Goal: Task Accomplishment & Management: Use online tool/utility

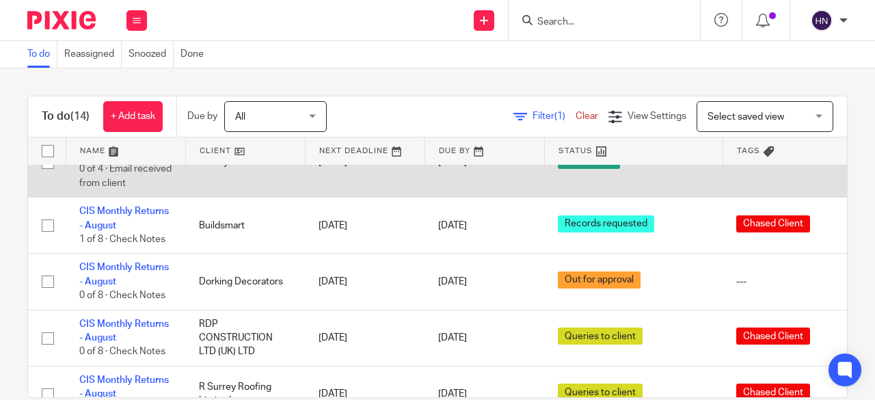
scroll to position [68, 0]
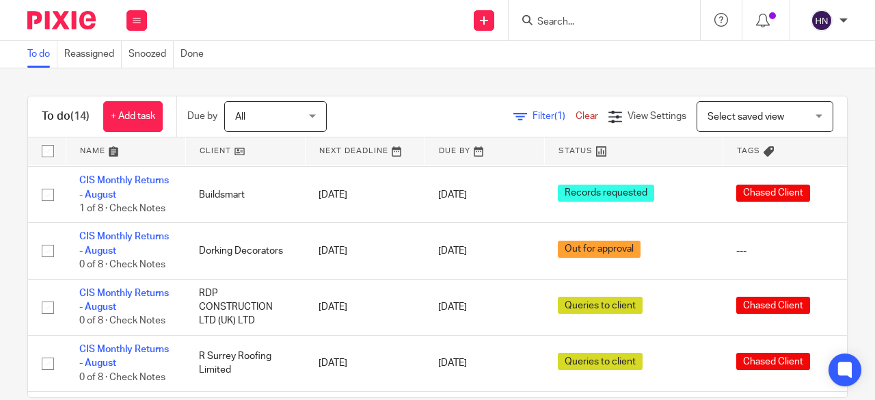
click at [533, 115] on span "Filter (1)" at bounding box center [554, 116] width 43 height 10
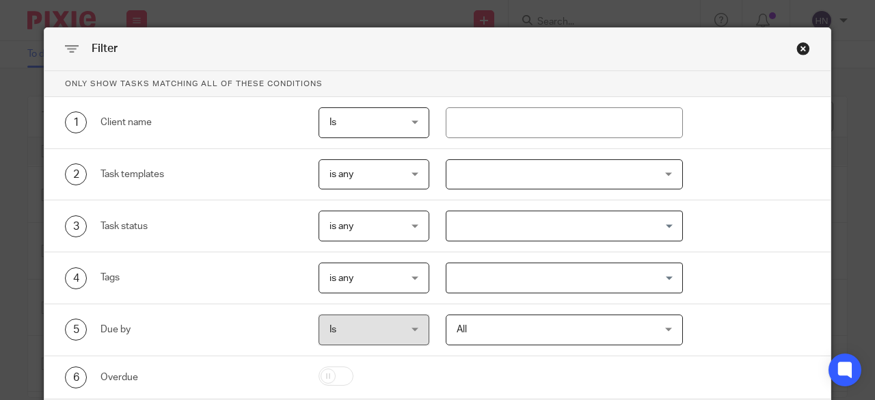
click at [509, 193] on div "2 Task templates is any is any is any is none is_any Disengagement Company Form…" at bounding box center [437, 175] width 786 height 52
click at [511, 176] on div at bounding box center [565, 174] width 238 height 31
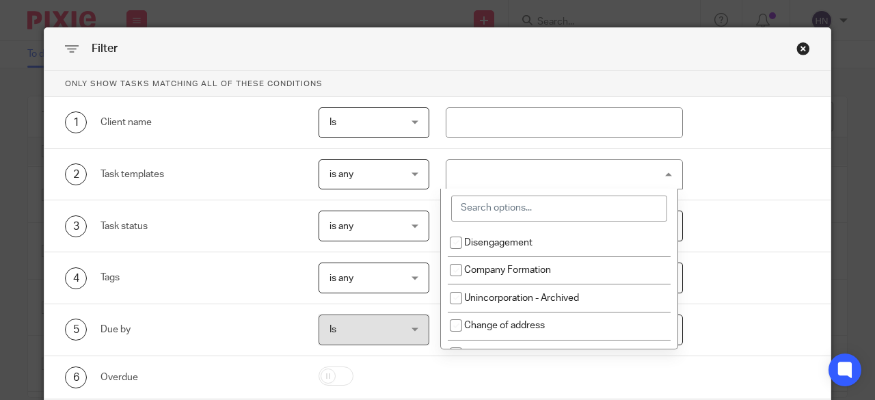
click at [515, 207] on input "search" at bounding box center [559, 209] width 216 height 26
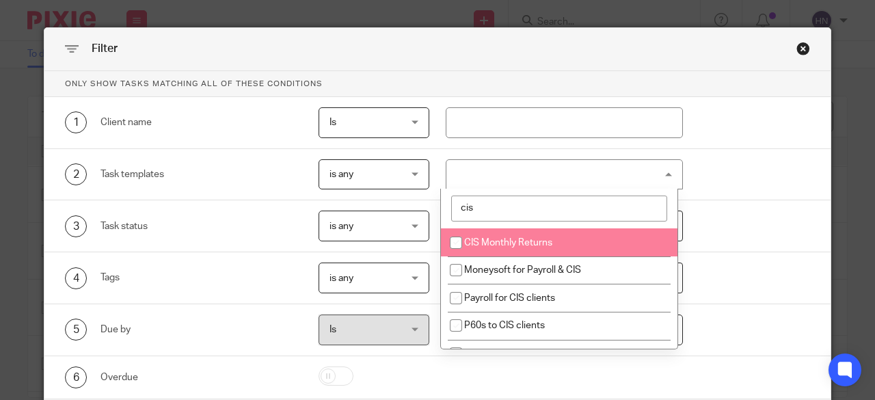
type input "cis"
click at [520, 236] on li "CIS Monthly Returns" at bounding box center [559, 242] width 237 height 28
checkbox input "true"
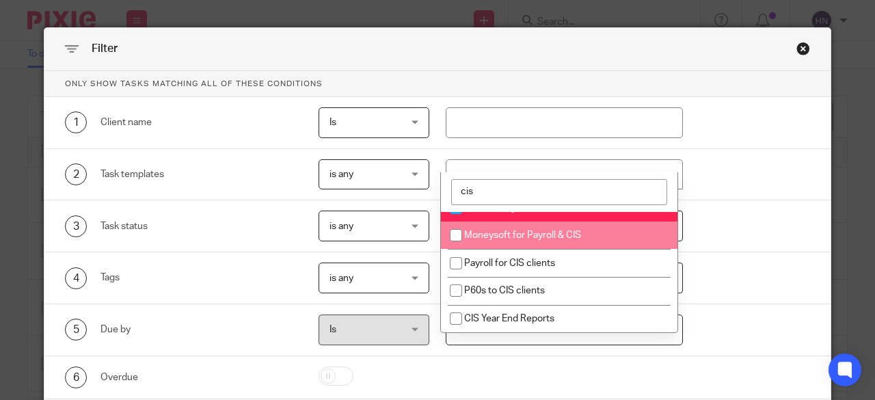
scroll to position [81, 0]
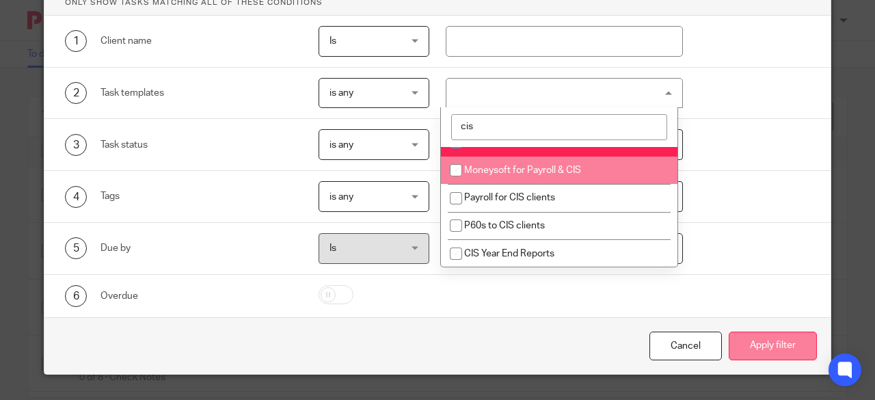
click at [783, 344] on button "Apply filter" at bounding box center [773, 346] width 88 height 29
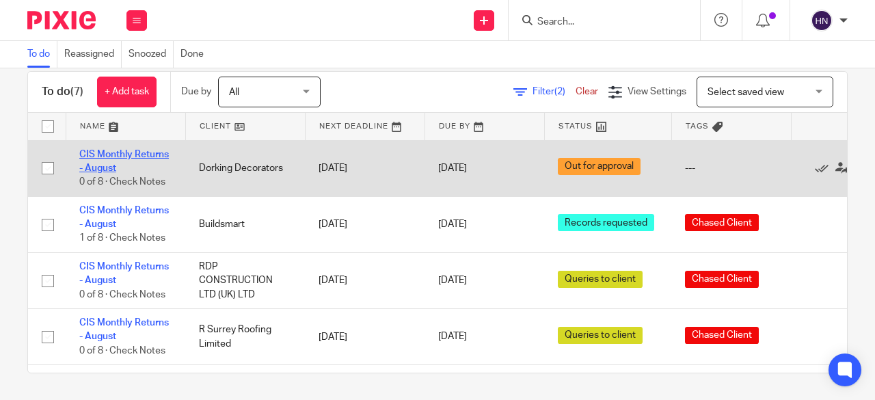
click at [119, 151] on link "CIS Monthly Returns - August" at bounding box center [124, 161] width 90 height 23
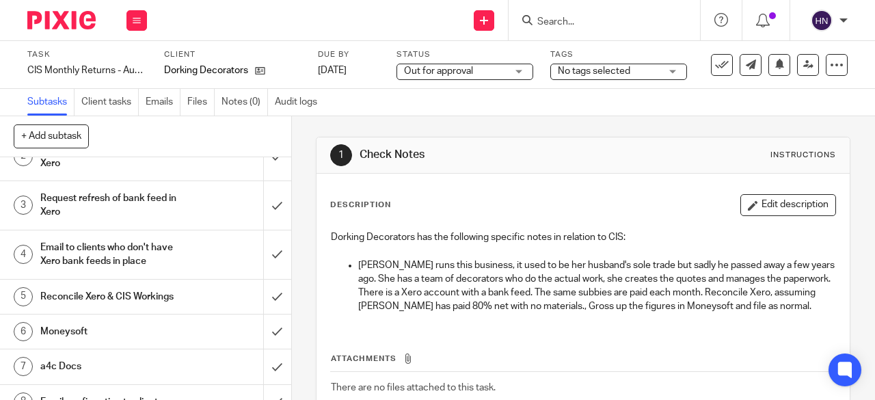
scroll to position [105, 0]
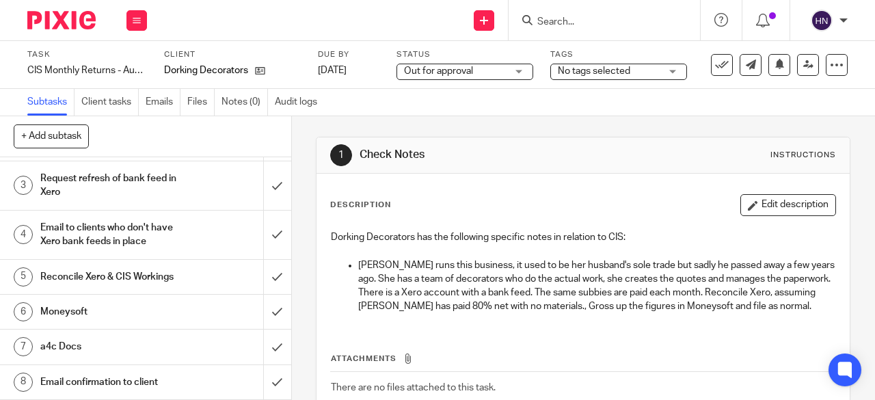
click at [67, 377] on h1 "Email confirmation to client" at bounding box center [109, 382] width 139 height 21
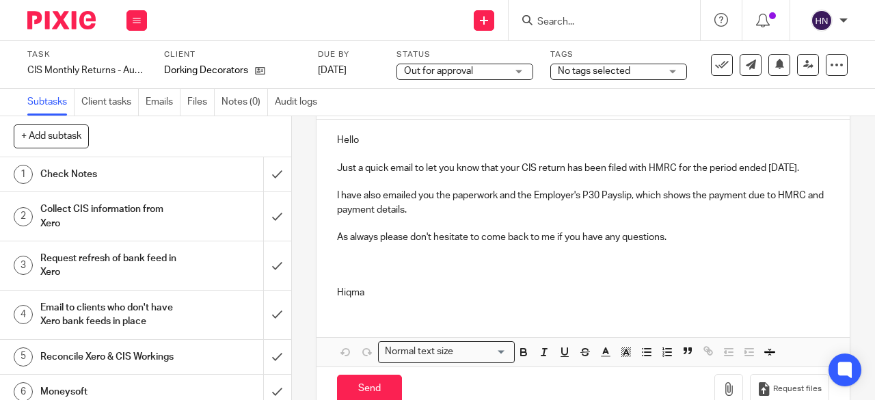
scroll to position [132, 0]
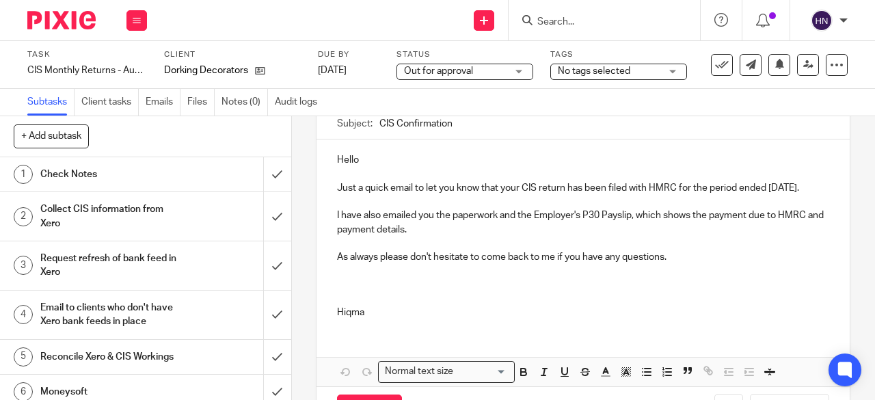
click at [383, 163] on p "Hello" at bounding box center [583, 160] width 492 height 14
click at [356, 306] on p at bounding box center [583, 299] width 492 height 14
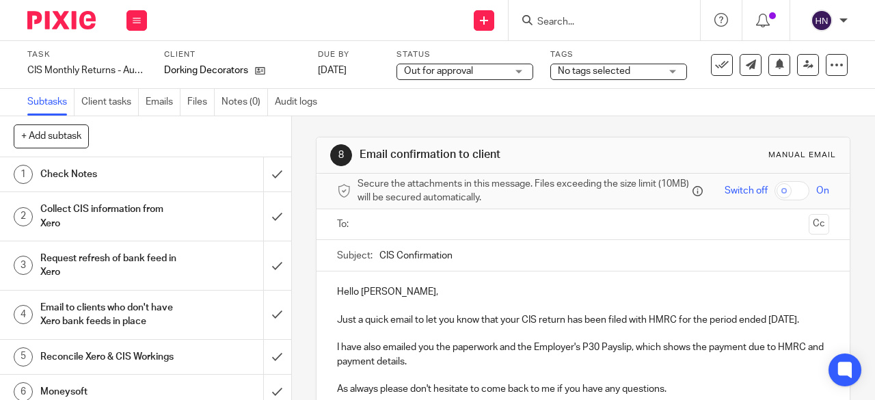
click at [371, 224] on input "text" at bounding box center [582, 225] width 441 height 16
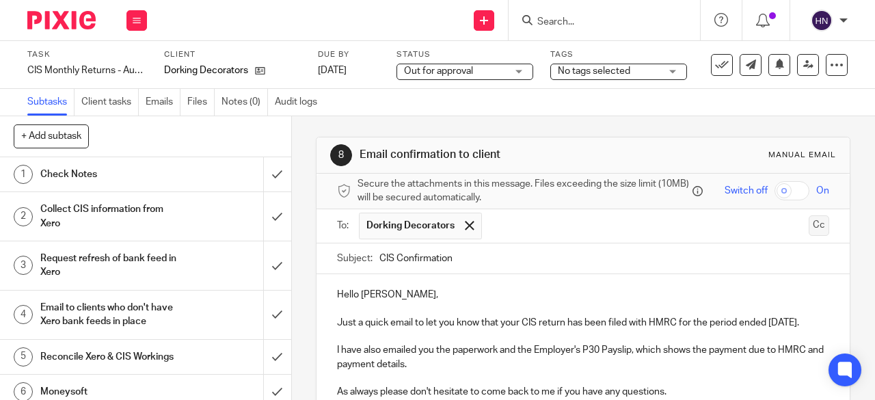
click at [809, 236] on button "Cc" at bounding box center [819, 225] width 21 height 21
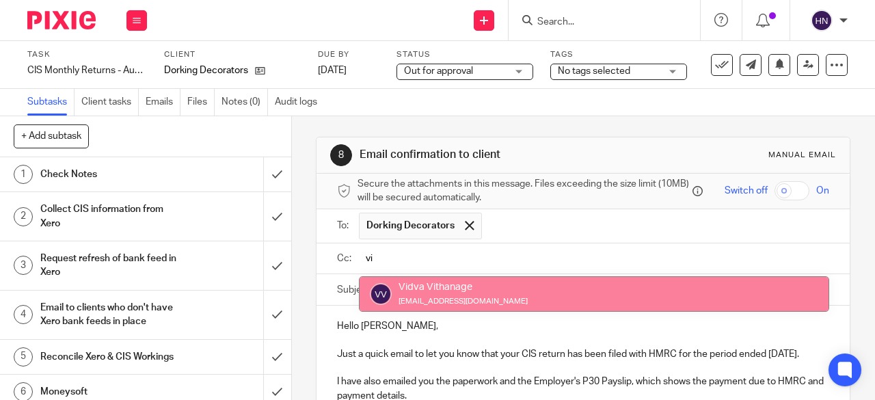
type input "vi"
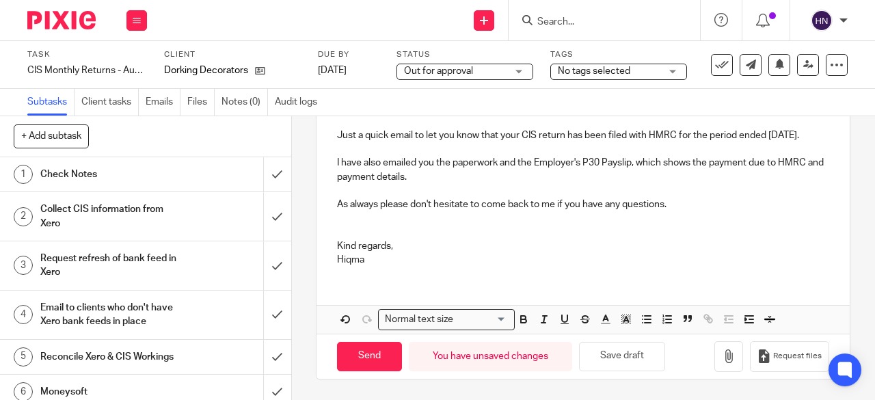
scroll to position [237, 0]
click at [365, 348] on input "Send" at bounding box center [369, 356] width 65 height 29
click at [715, 64] on icon at bounding box center [722, 65] width 14 height 14
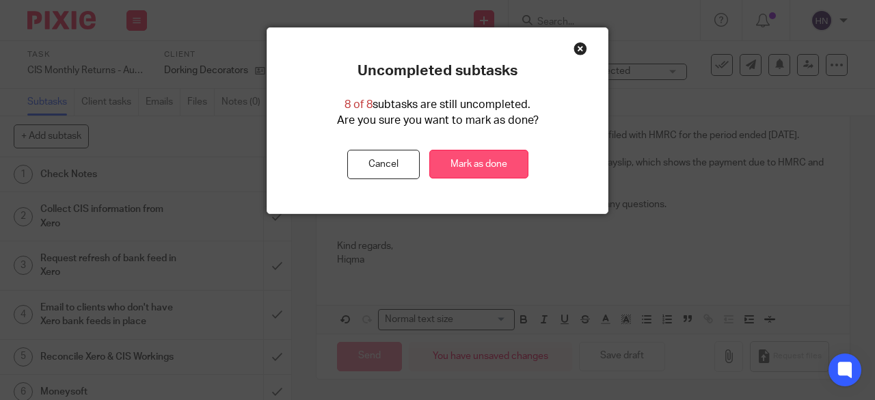
type input "Sent"
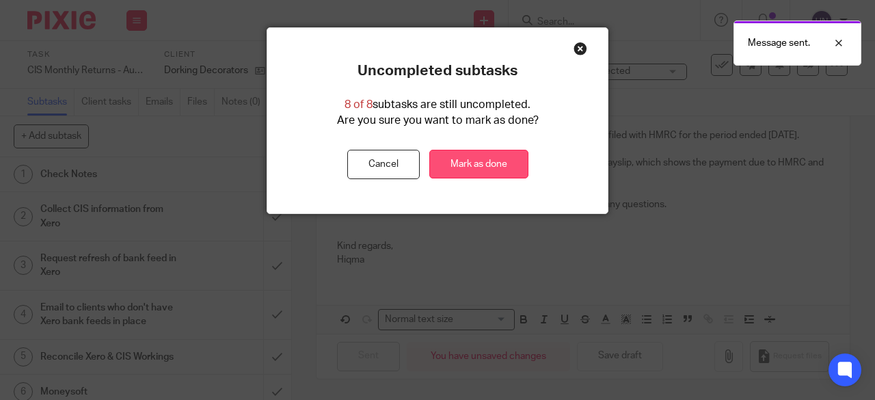
click at [480, 157] on link "Mark as done" at bounding box center [478, 164] width 99 height 29
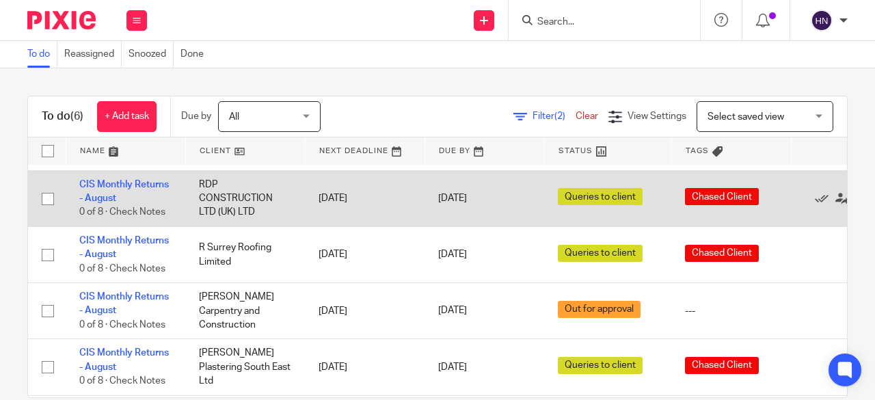
scroll to position [68, 0]
